Goal: Task Accomplishment & Management: Manage account settings

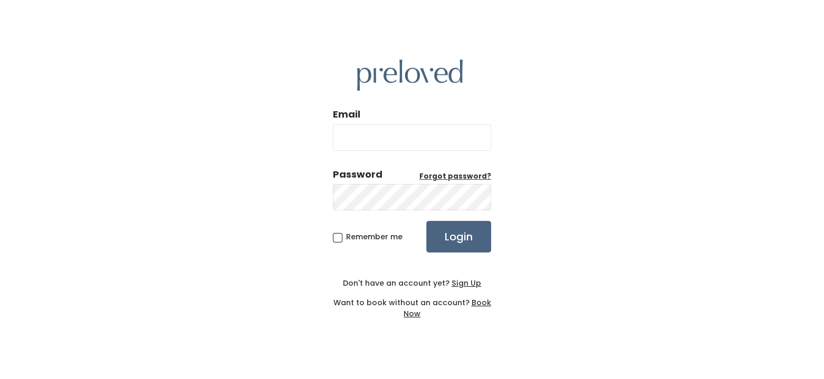
type input "jana@americasbarter.com"
click at [449, 243] on input "Login" at bounding box center [458, 237] width 65 height 32
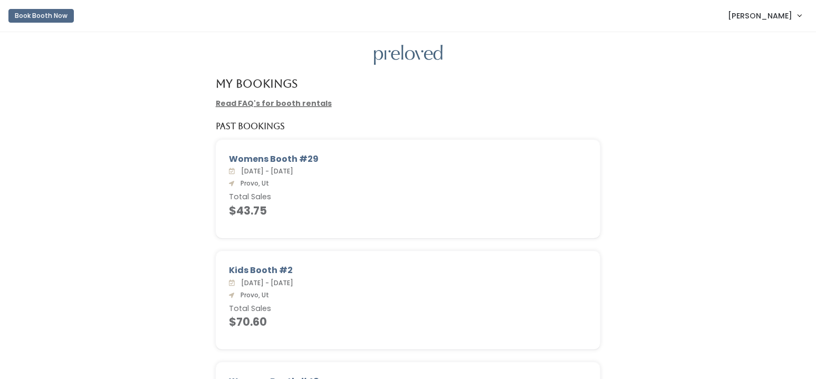
click at [783, 18] on span "[PERSON_NAME]" at bounding box center [760, 16] width 64 height 12
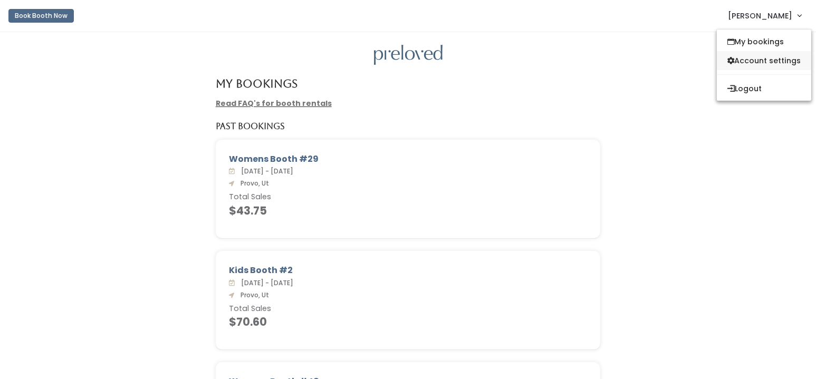
click at [772, 55] on link "Account settings" at bounding box center [764, 60] width 94 height 19
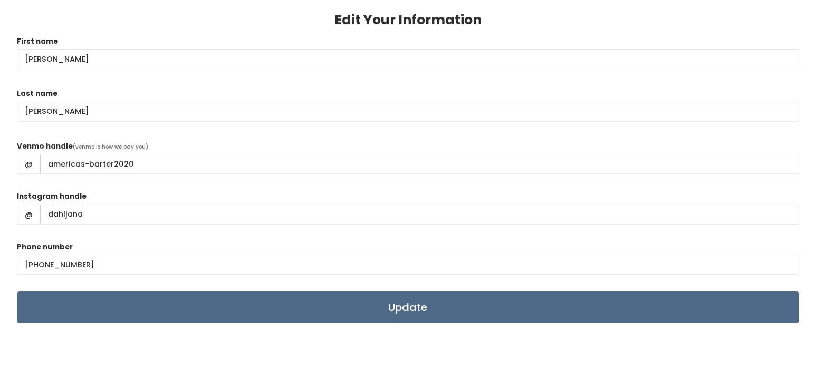
scroll to position [105, 0]
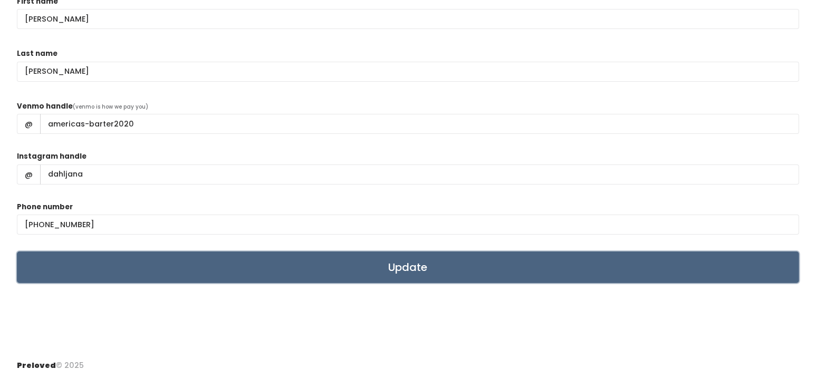
click at [401, 266] on input "Update" at bounding box center [408, 267] width 782 height 32
